Goal: Information Seeking & Learning: Learn about a topic

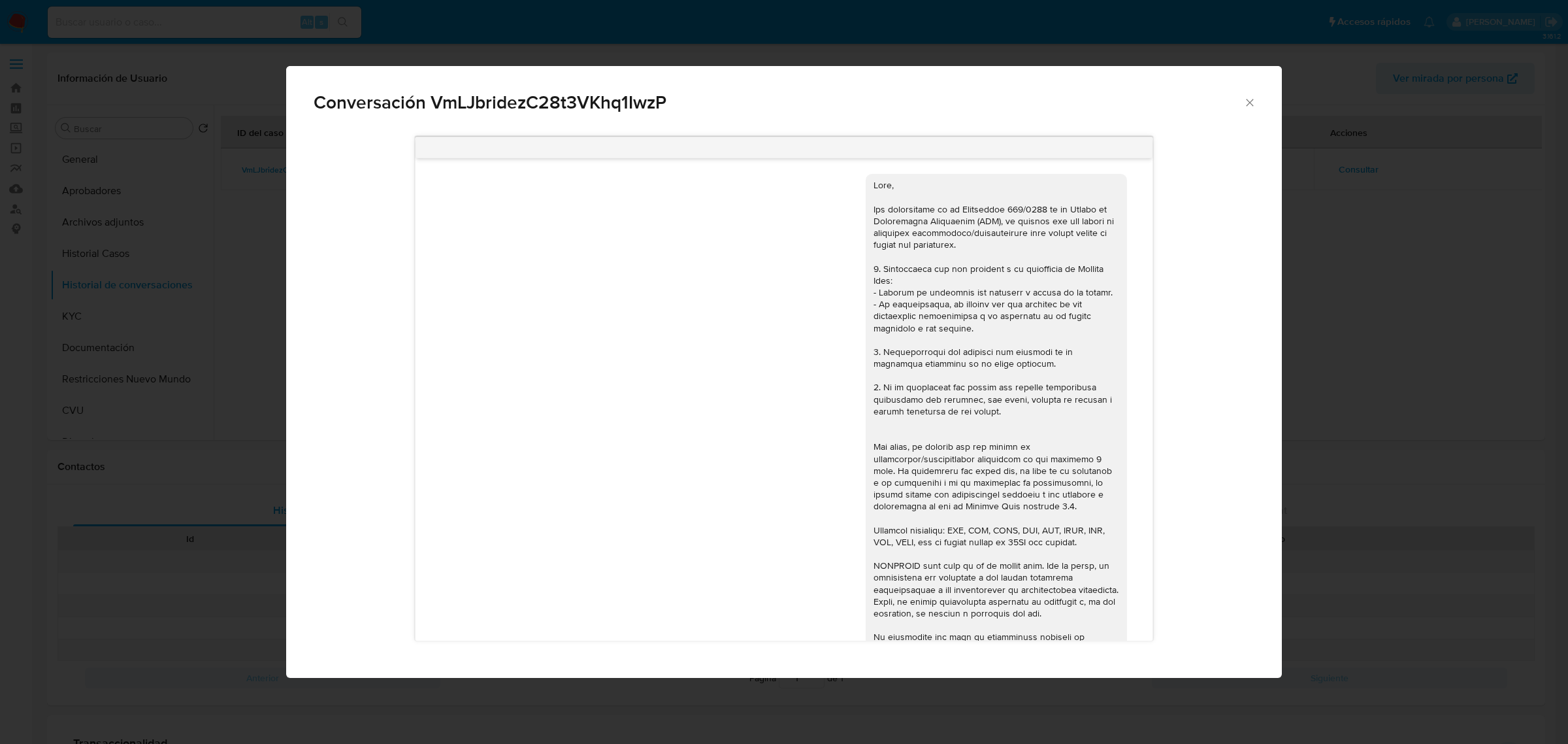
select select "10"
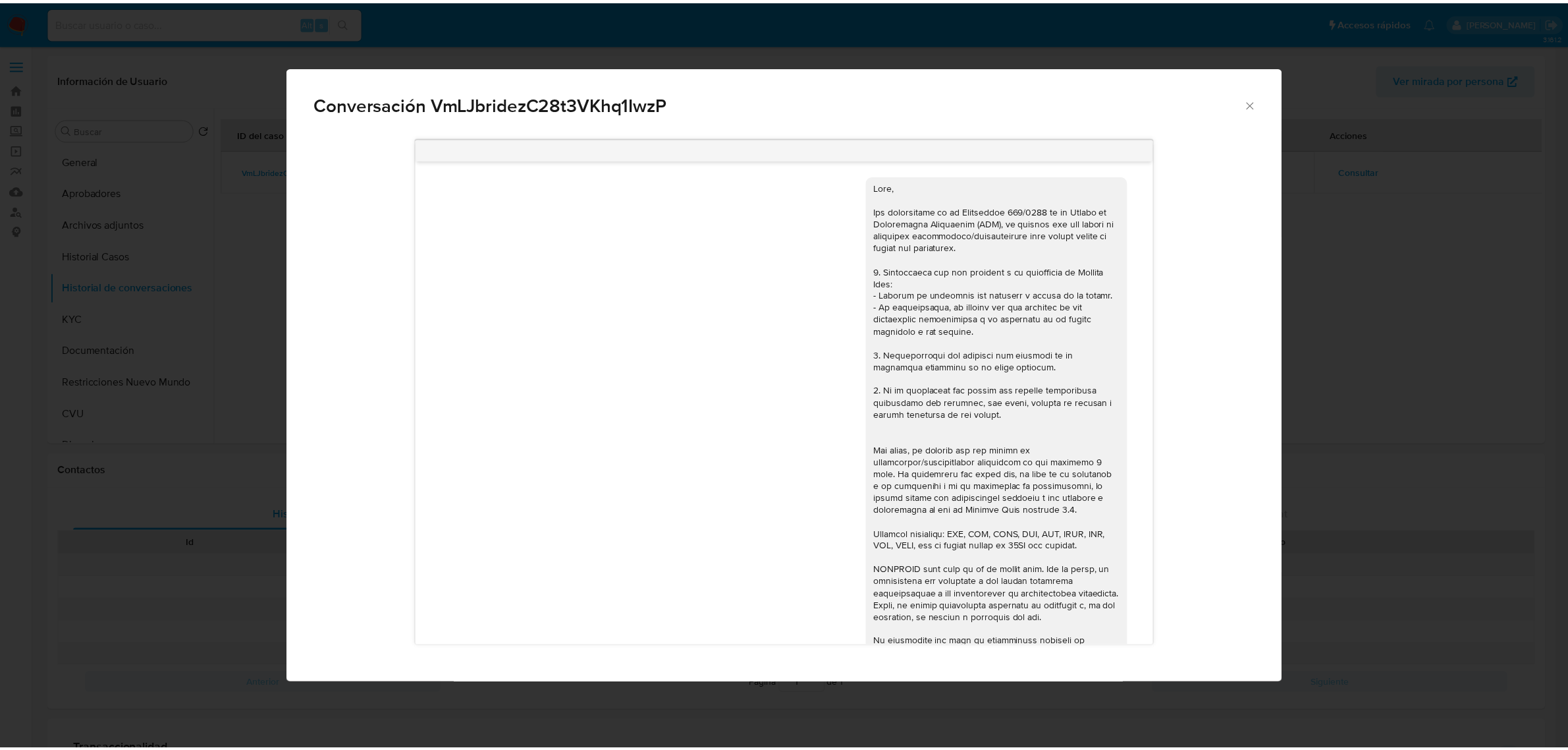
scroll to position [864, 0]
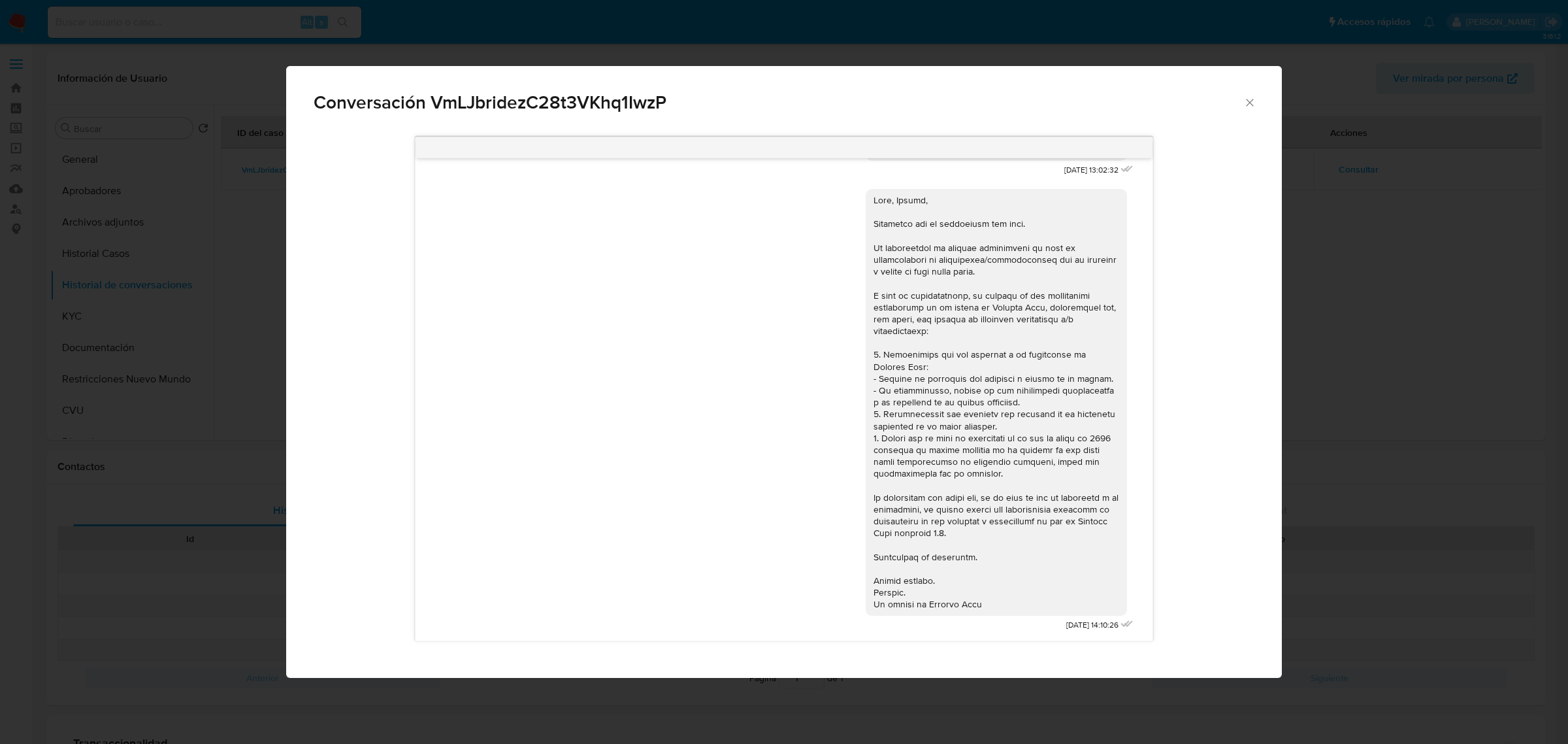
click at [1245, 105] on icon "Cerrar" at bounding box center [1249, 102] width 13 height 13
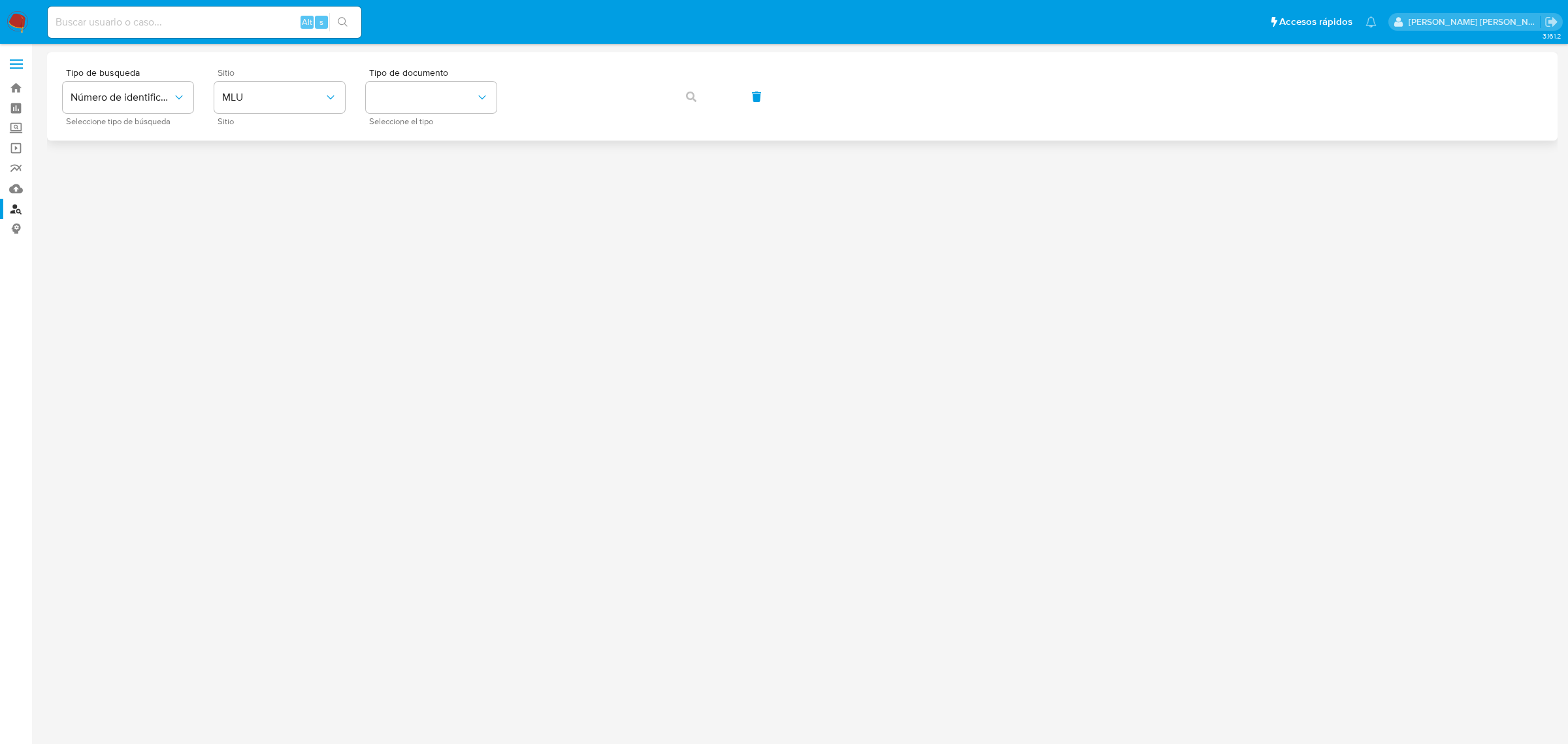
click at [298, 118] on span "Sitio" at bounding box center [283, 122] width 131 height 7
click at [314, 105] on button "MLU" at bounding box center [280, 97] width 131 height 31
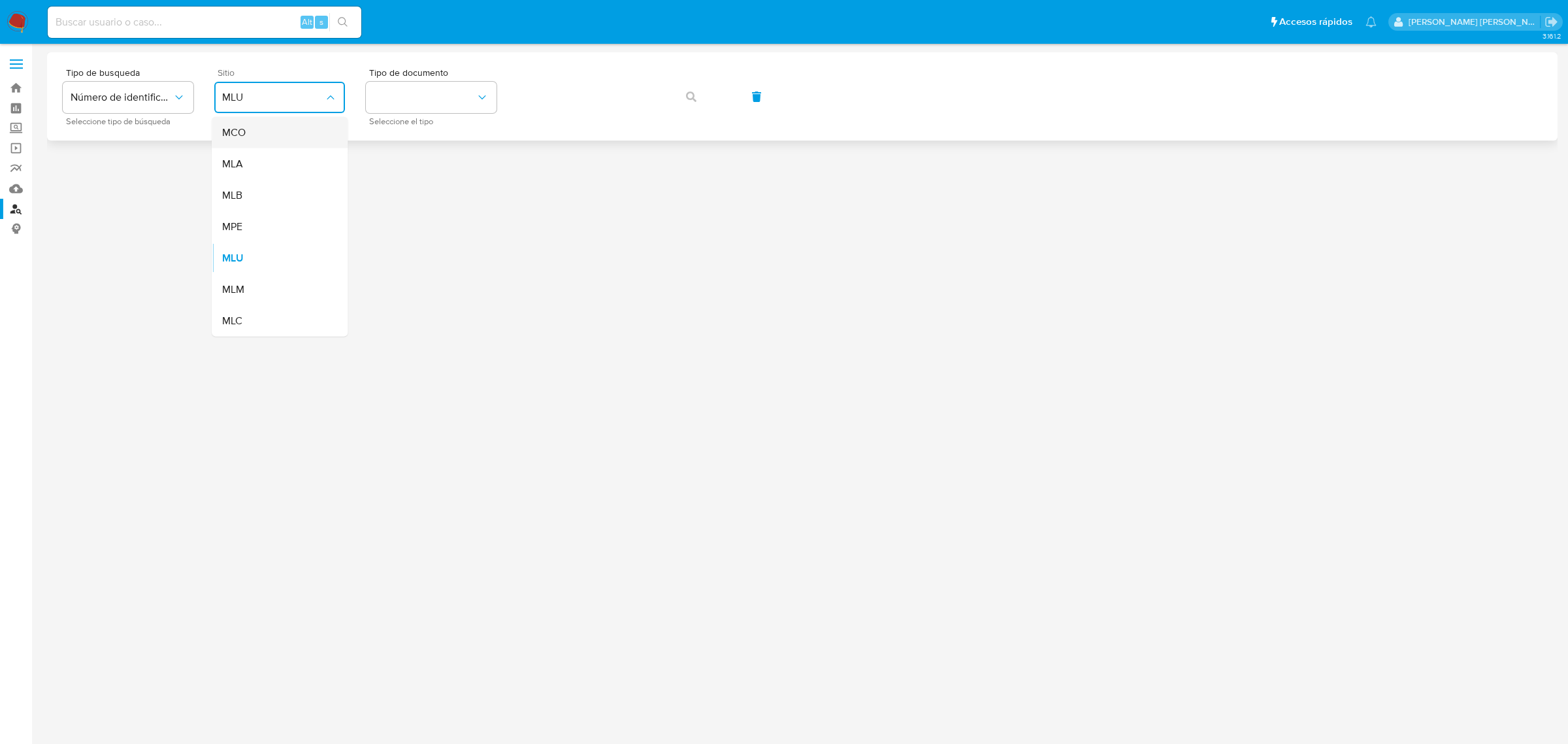
click at [327, 144] on div "MCO" at bounding box center [275, 132] width 107 height 31
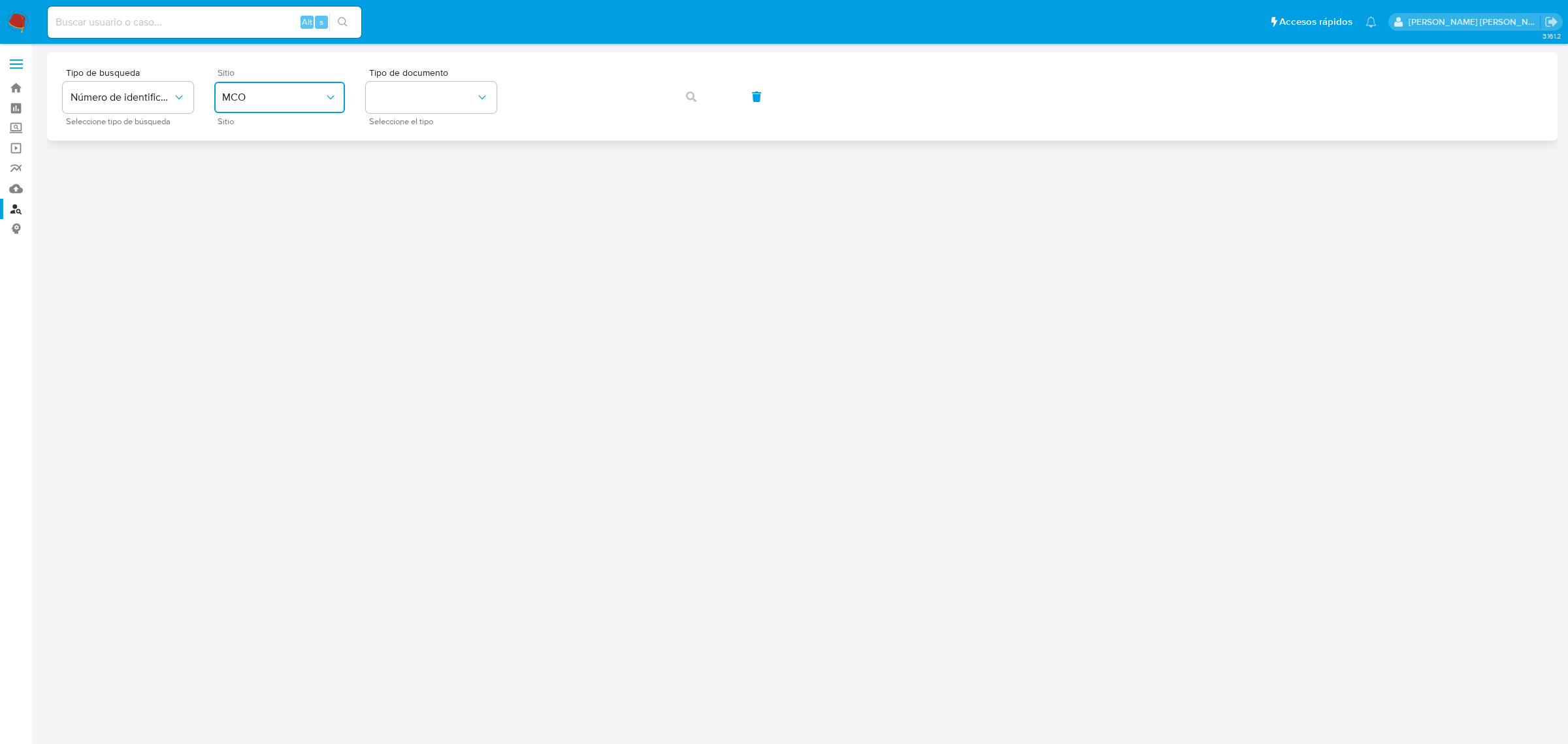
click at [337, 111] on button "MCO" at bounding box center [280, 97] width 131 height 31
click at [312, 174] on div "MLA" at bounding box center [275, 164] width 107 height 31
click at [483, 99] on icon "identificationType" at bounding box center [482, 97] width 13 height 13
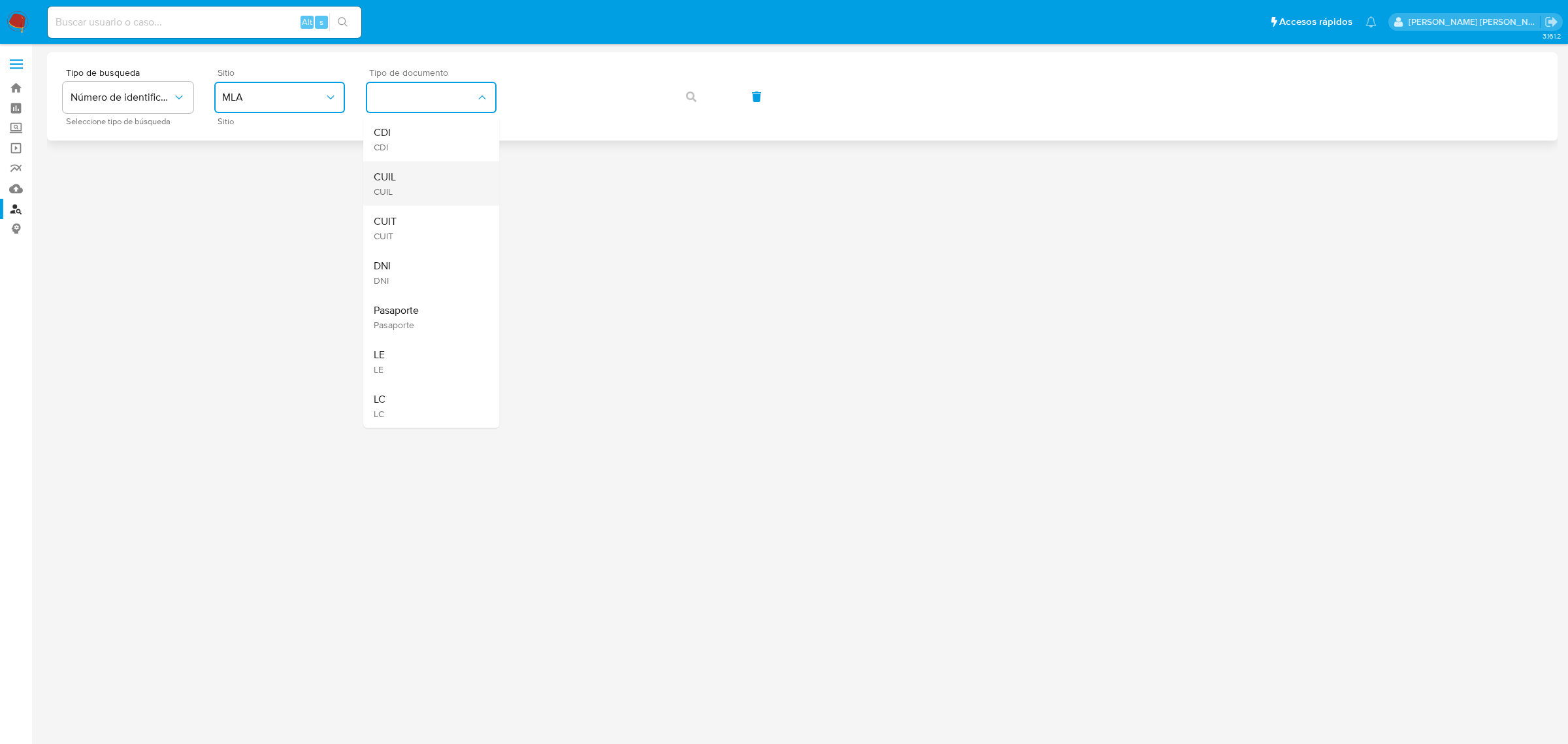
click at [445, 174] on div "CUIL CUIL" at bounding box center [427, 184] width 107 height 45
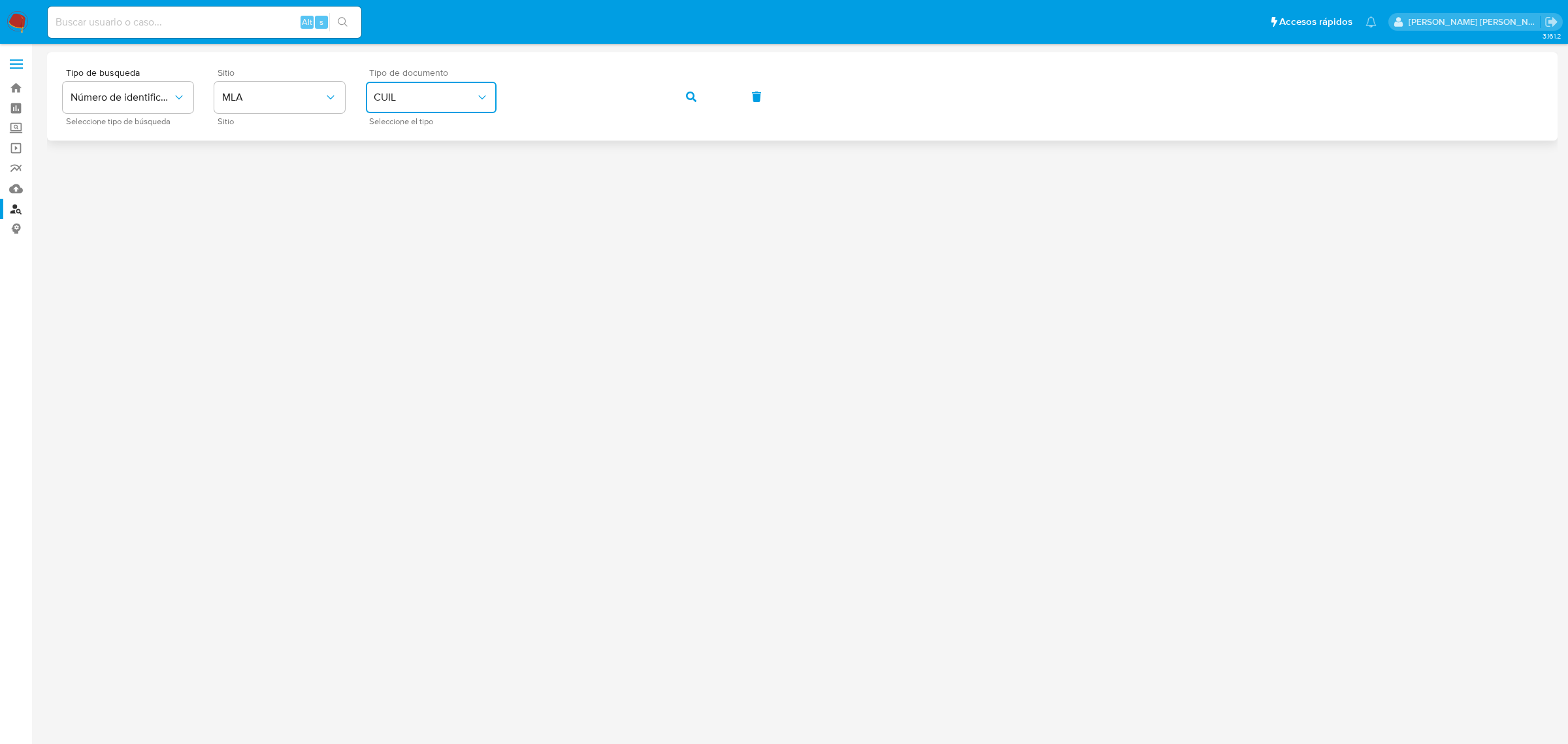
click at [671, 92] on button "button" at bounding box center [691, 97] width 45 height 31
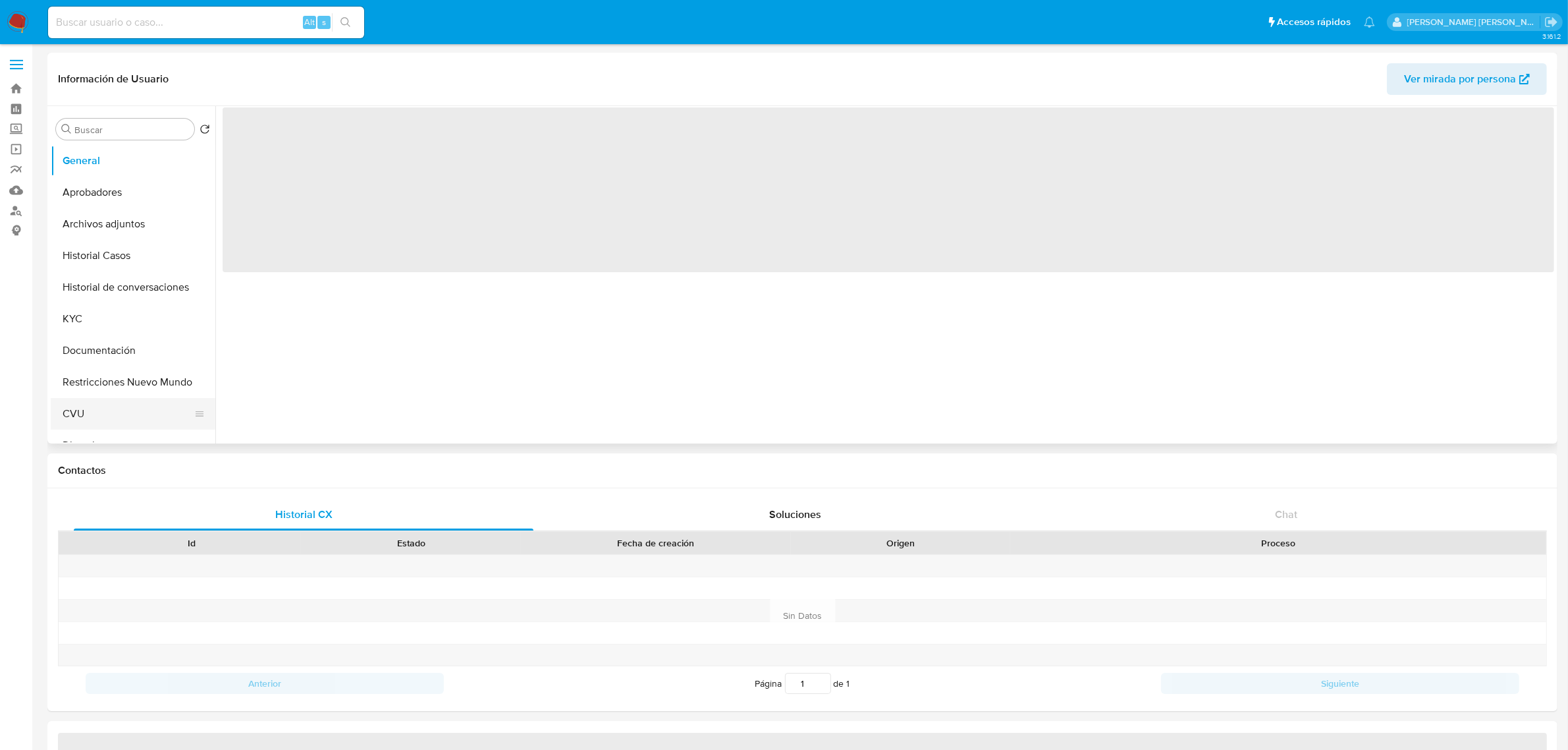
scroll to position [82, 0]
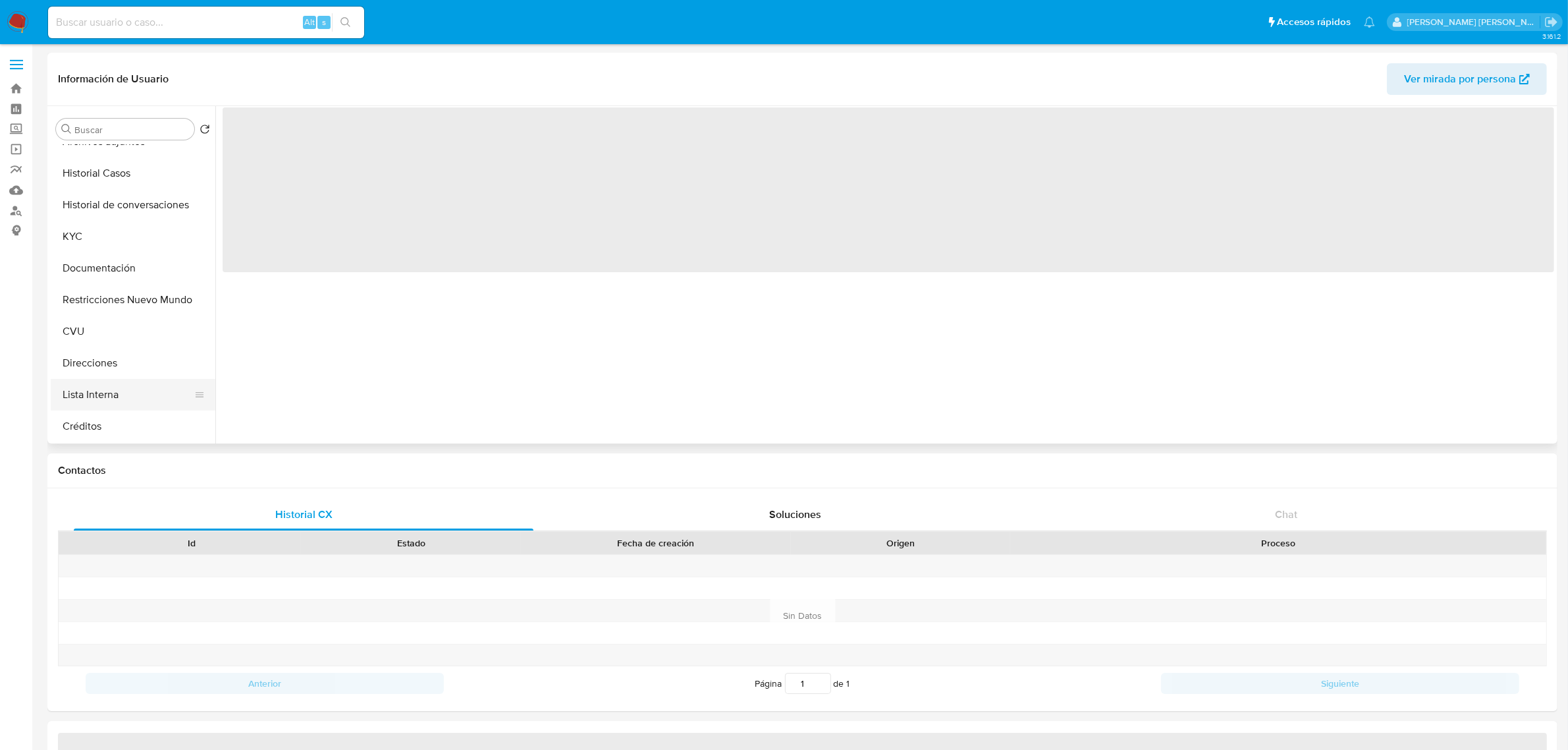
select select "10"
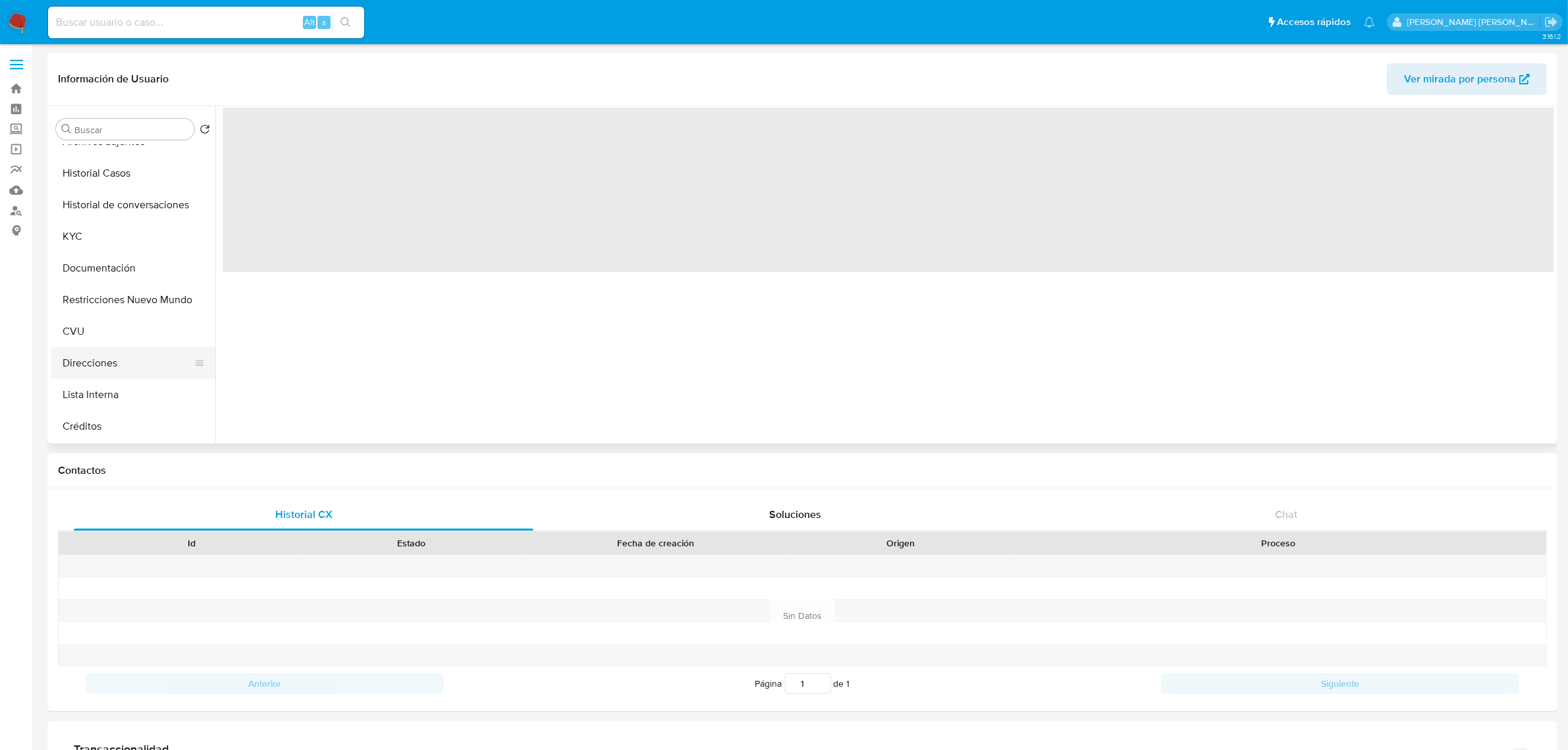
click at [110, 350] on button "Direcciones" at bounding box center [128, 363] width 154 height 31
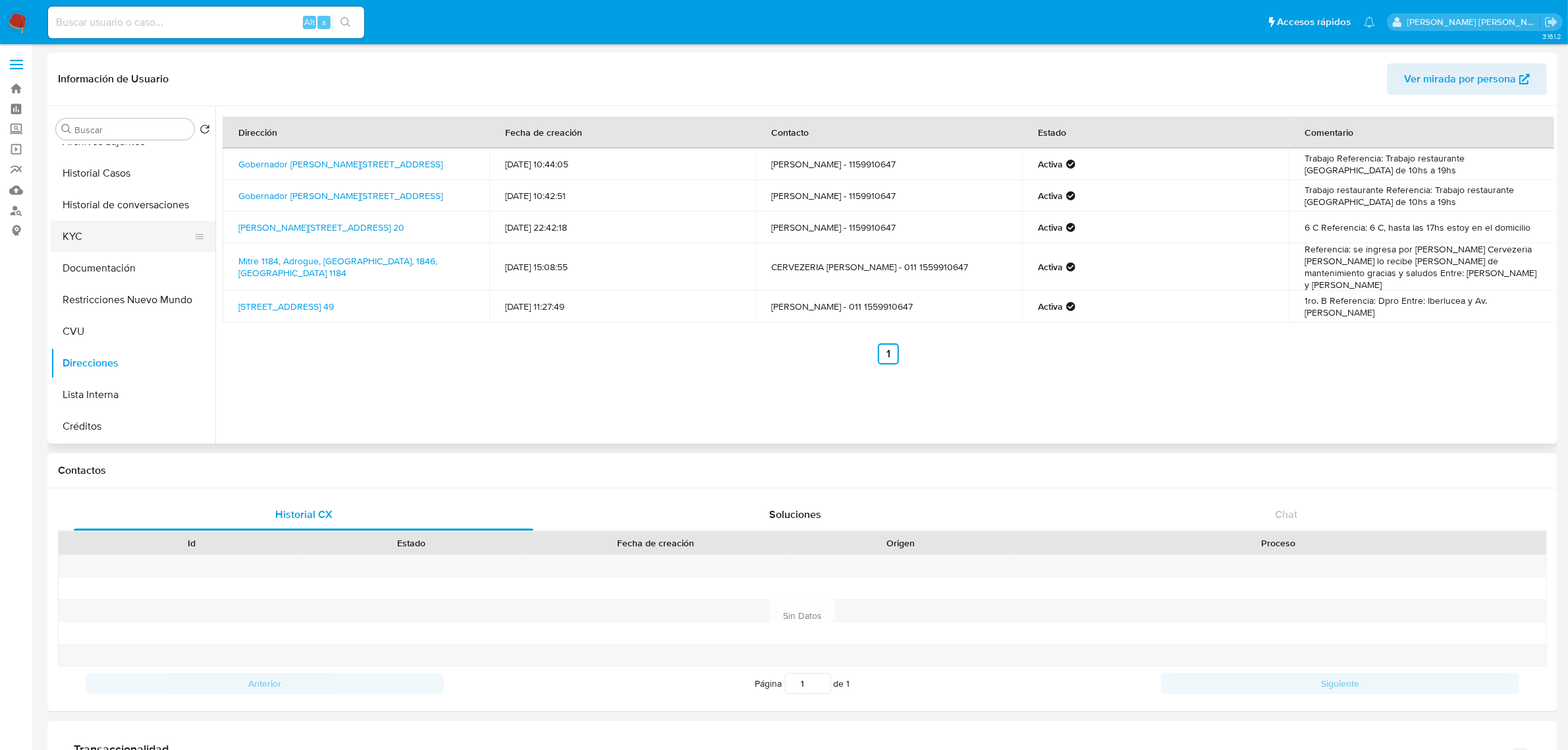
click at [88, 244] on button "KYC" at bounding box center [128, 236] width 154 height 31
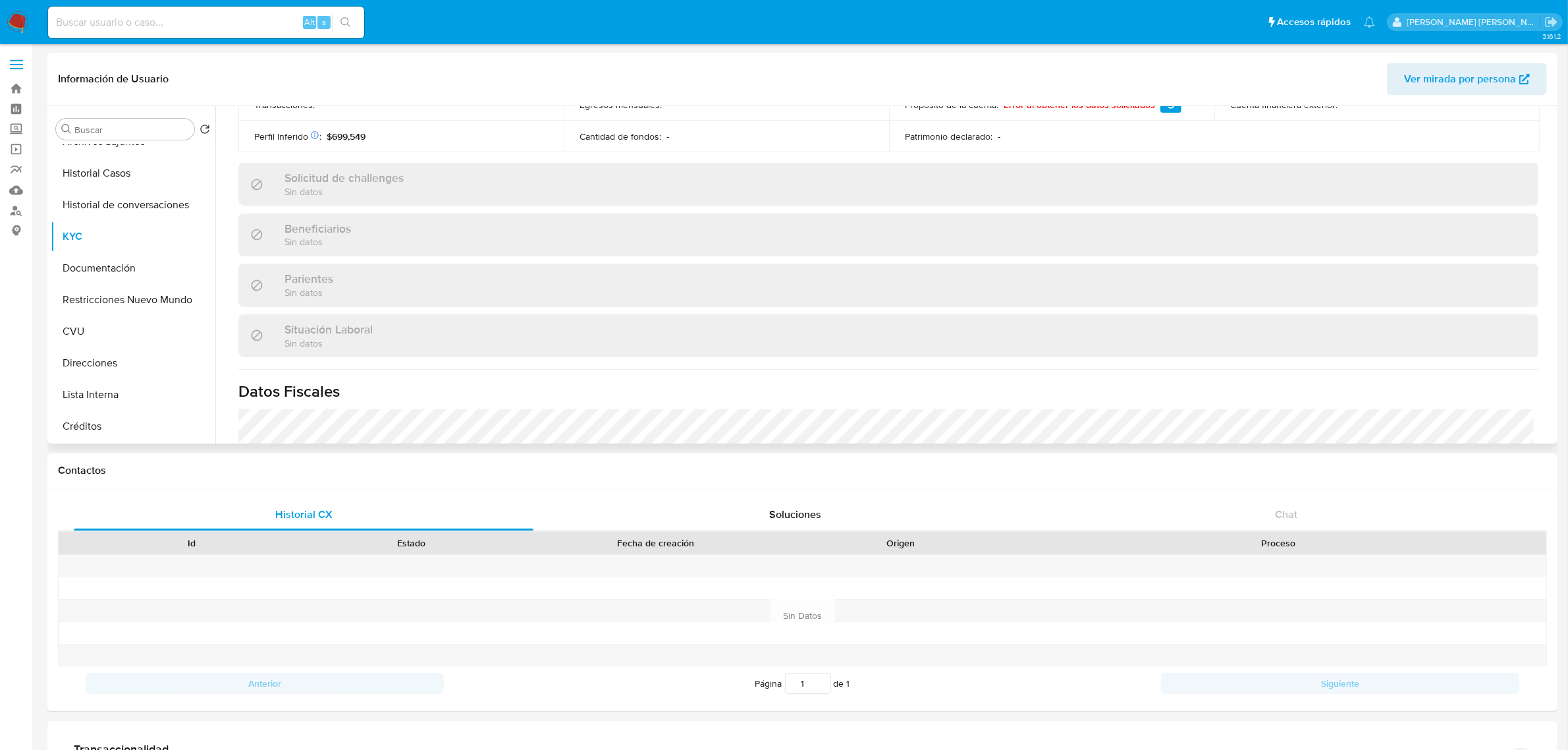
scroll to position [682, 0]
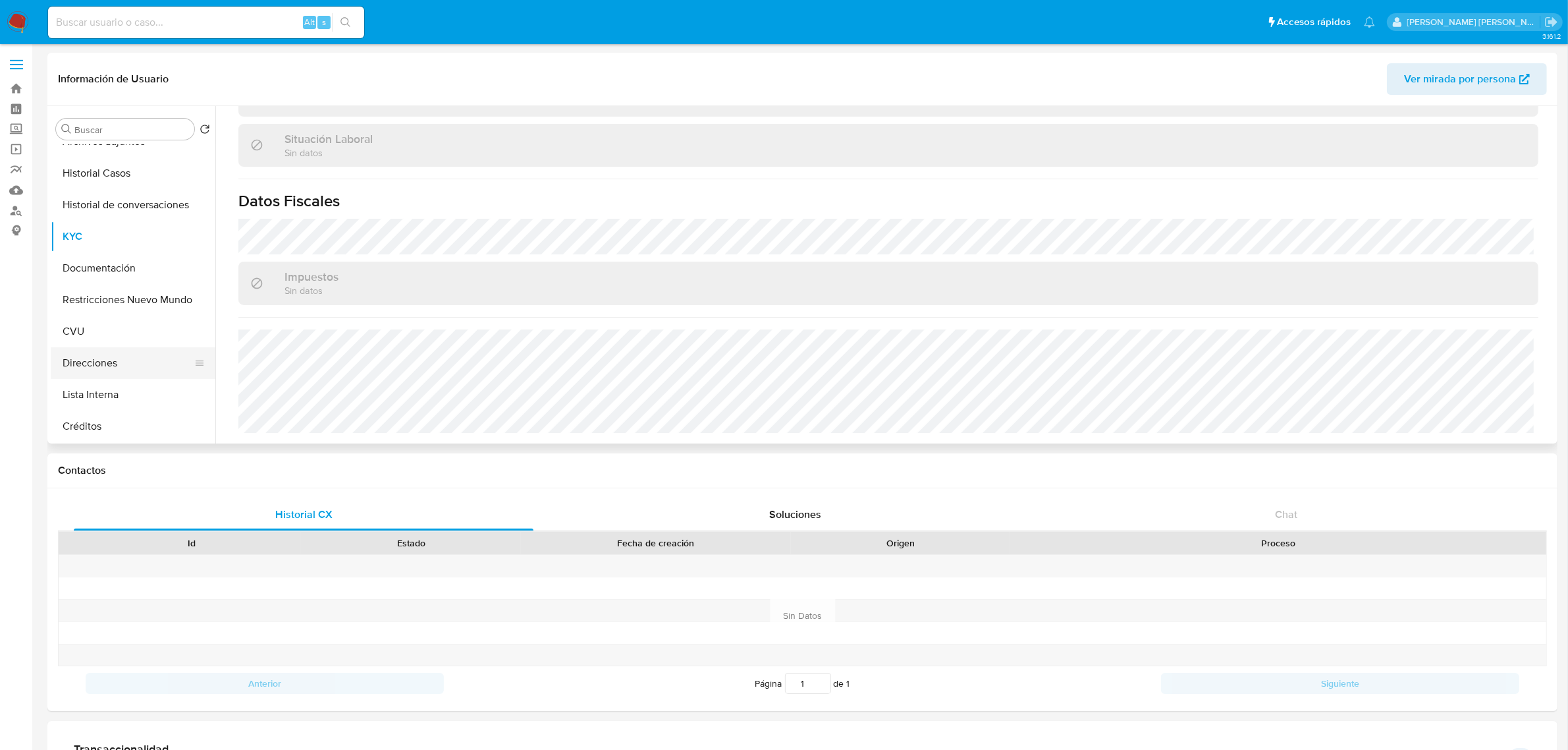
click at [113, 353] on button "Direcciones" at bounding box center [128, 363] width 154 height 31
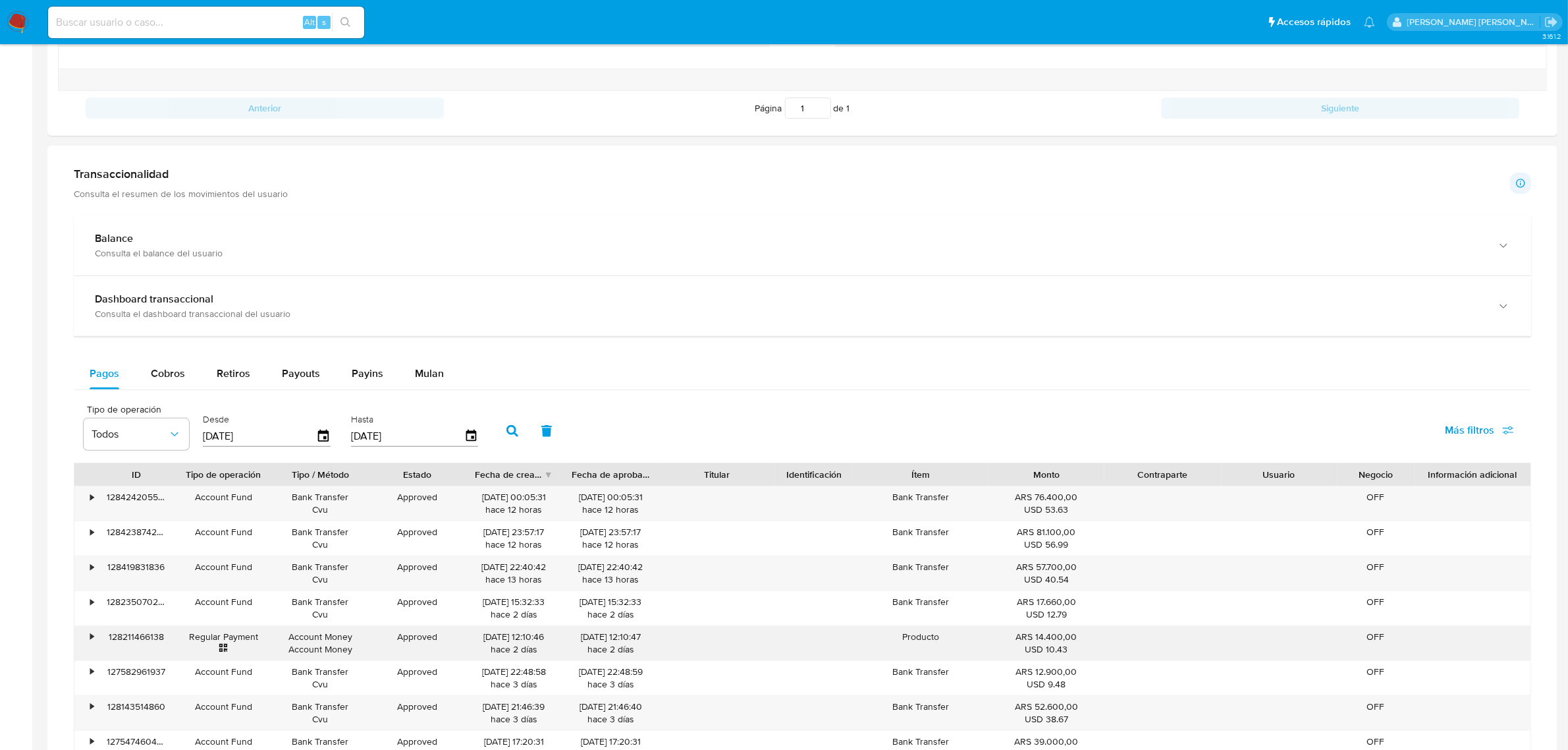
scroll to position [576, 0]
click at [178, 374] on span "Cobros" at bounding box center [168, 372] width 34 height 15
select select "10"
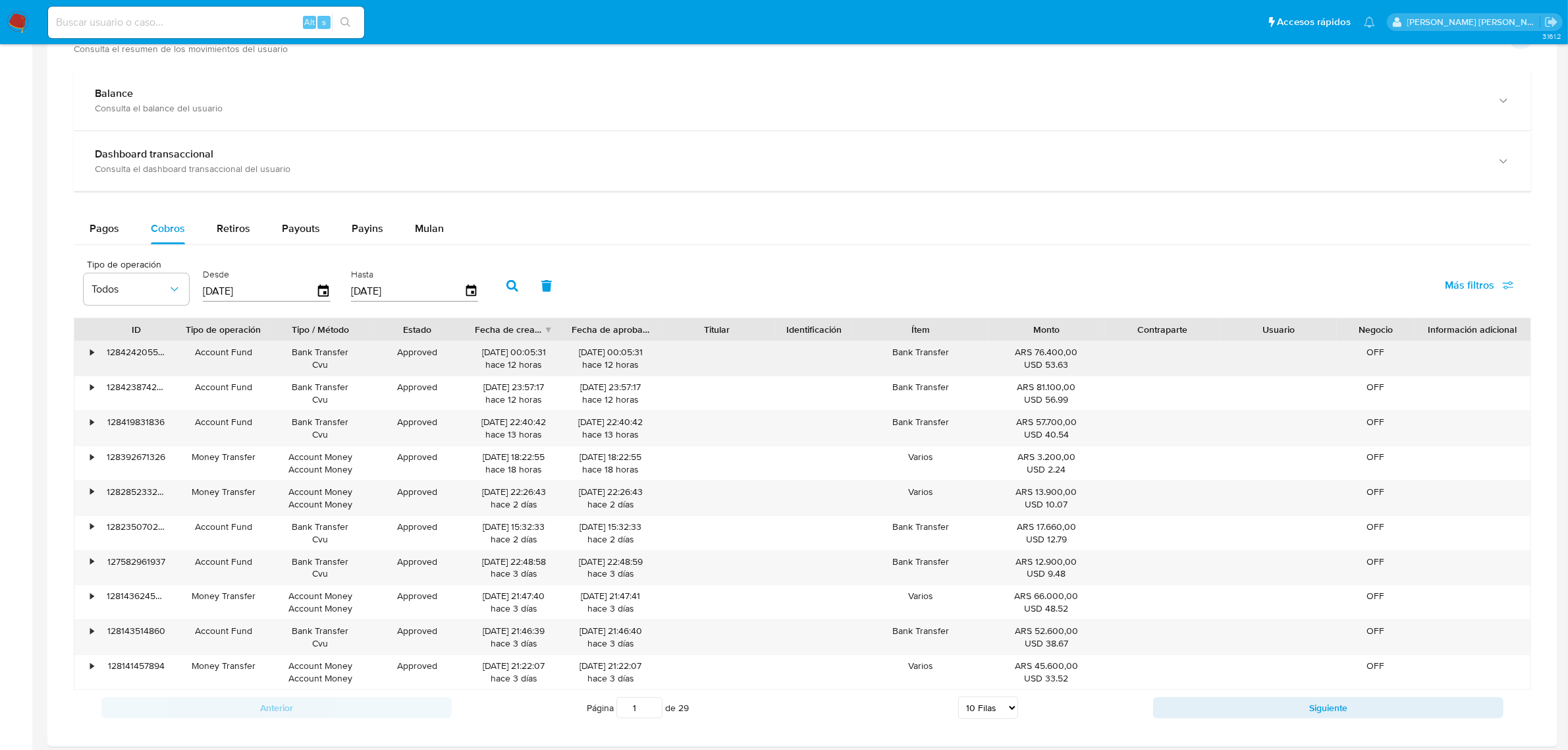
scroll to position [741, 0]
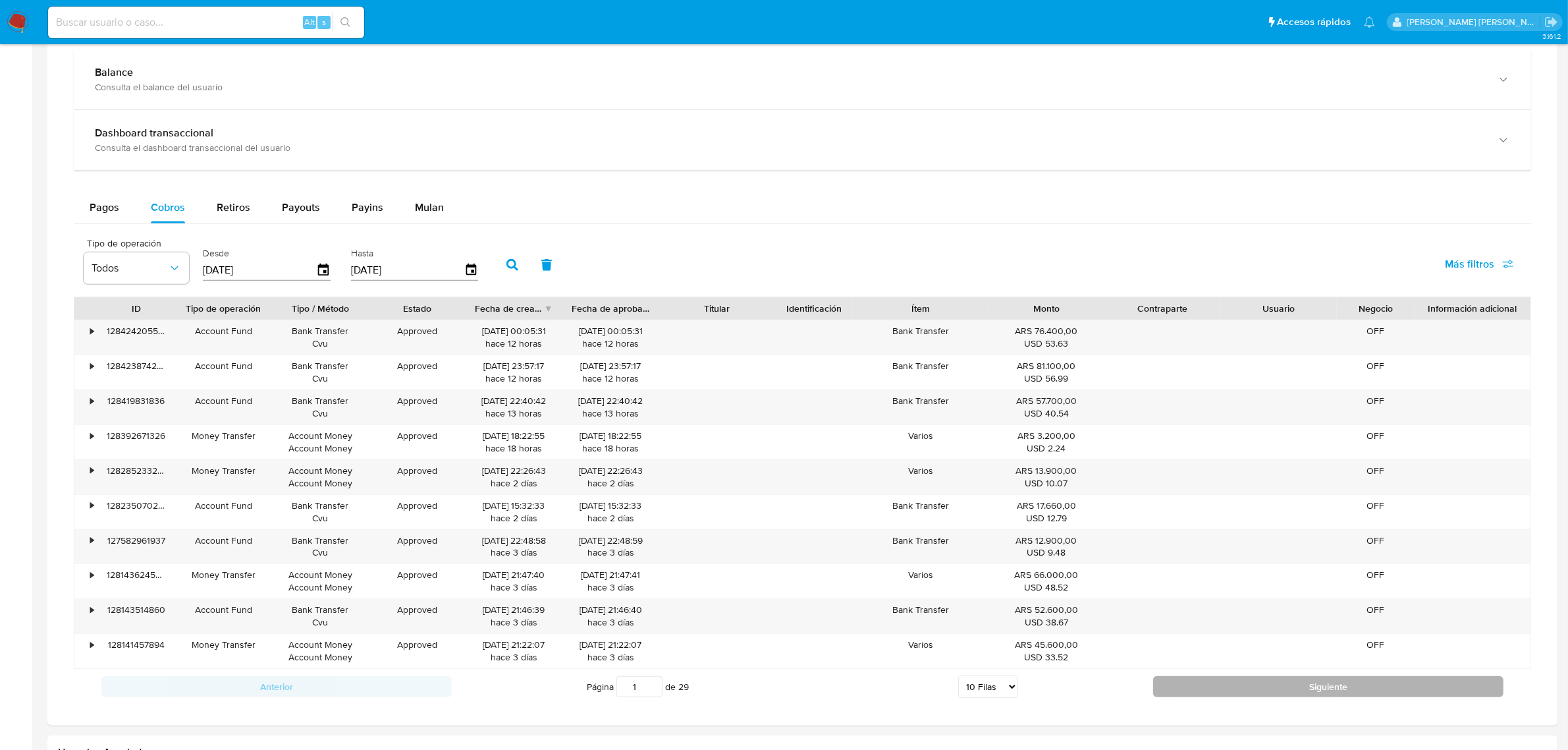
click at [1259, 683] on button "Siguiente" at bounding box center [1328, 686] width 350 height 21
click at [1259, 690] on button "Siguiente" at bounding box center [1328, 686] width 350 height 21
type input "4"
